Goal: Information Seeking & Learning: Learn about a topic

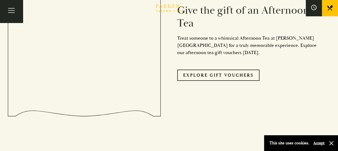
scroll to position [833, 0]
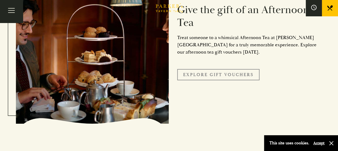
click at [226, 81] on link "Explore Gift Vouchers" at bounding box center [218, 74] width 82 height 11
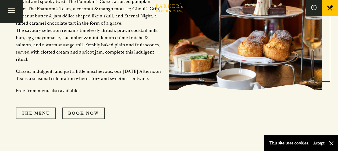
scroll to position [618, 0]
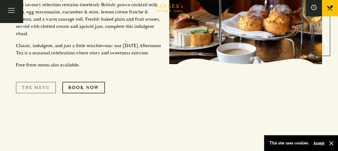
click at [49, 93] on link "The Menu" at bounding box center [36, 87] width 40 height 11
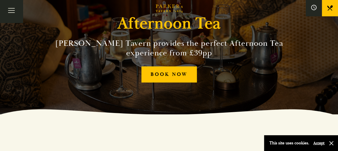
scroll to position [0, 0]
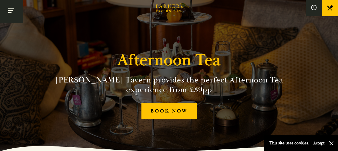
click at [8, 10] on button "Toggle navigation" at bounding box center [11, 11] width 23 height 23
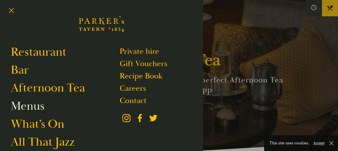
click at [32, 107] on link "Menus" at bounding box center [28, 106] width 34 height 15
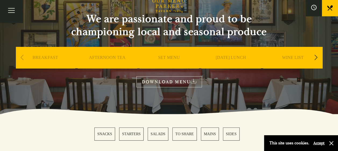
scroll to position [81, 0]
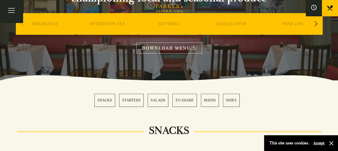
click at [126, 100] on link "STARTERS" at bounding box center [131, 100] width 24 height 13
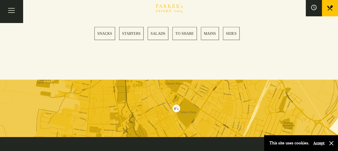
scroll to position [1462, 0]
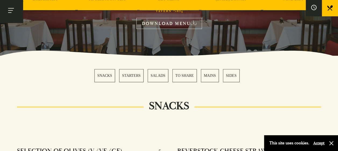
scroll to position [81, 0]
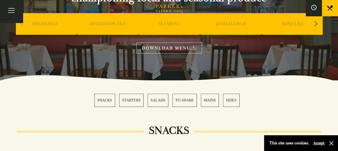
click at [171, 23] on link "SET MENU" at bounding box center [169, 31] width 22 height 21
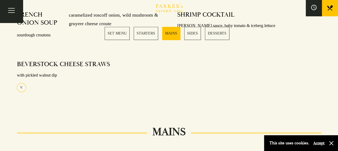
scroll to position [215, 0]
